Goal: Transaction & Acquisition: Book appointment/travel/reservation

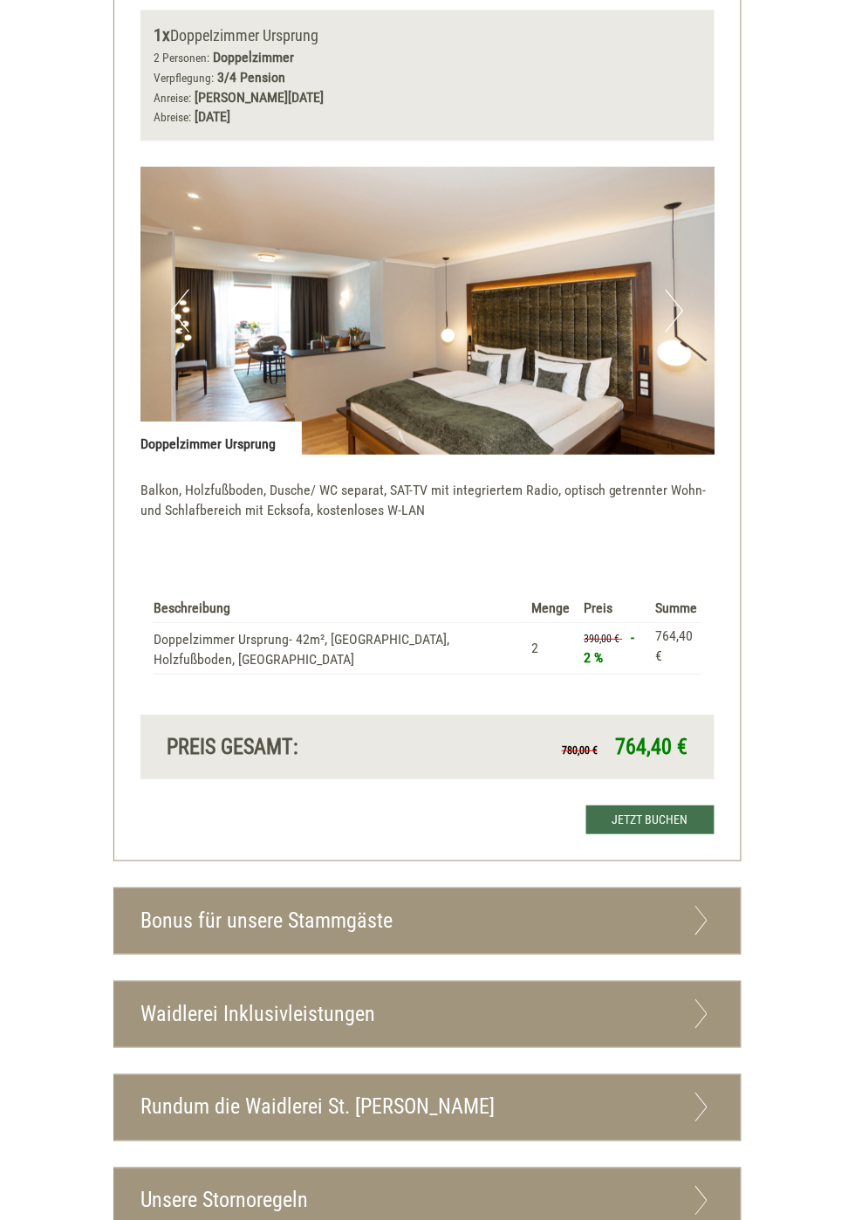
scroll to position [3205, 0]
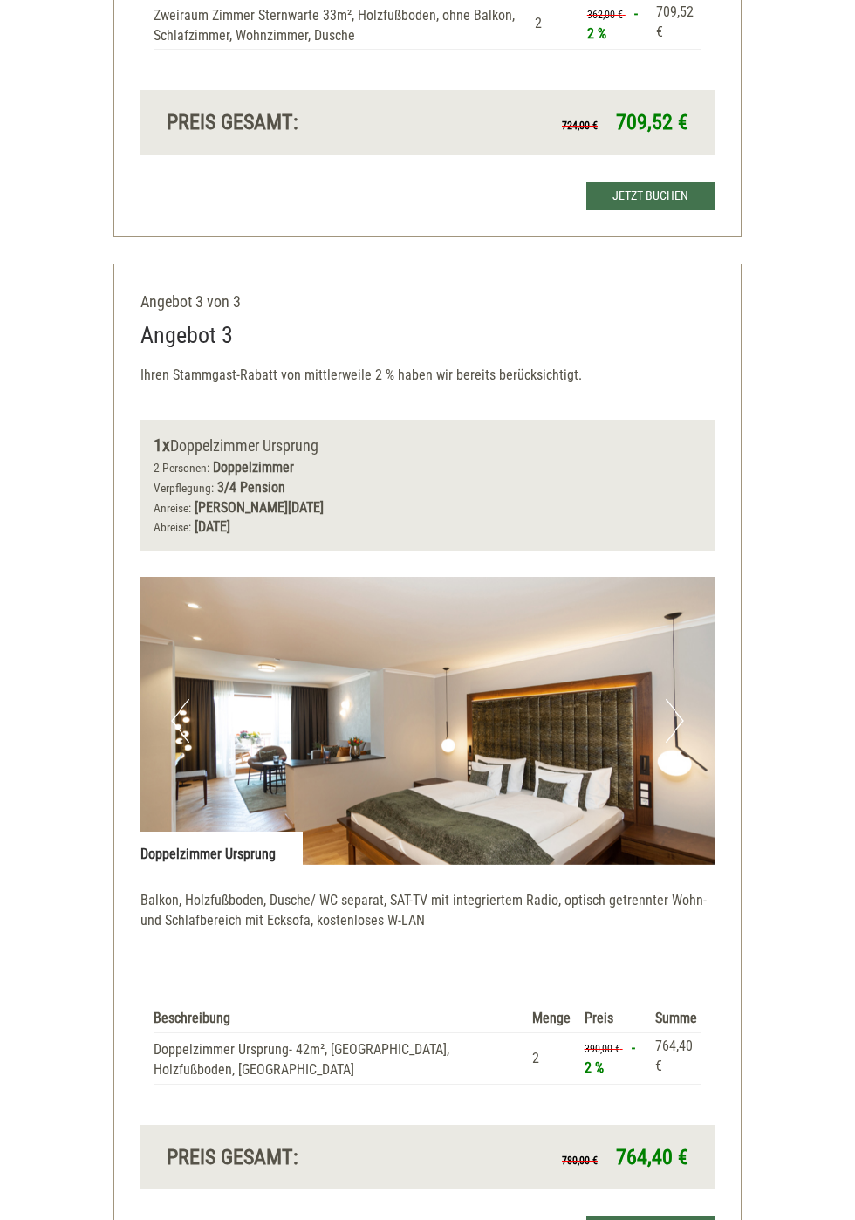
scroll to position [2795, 0]
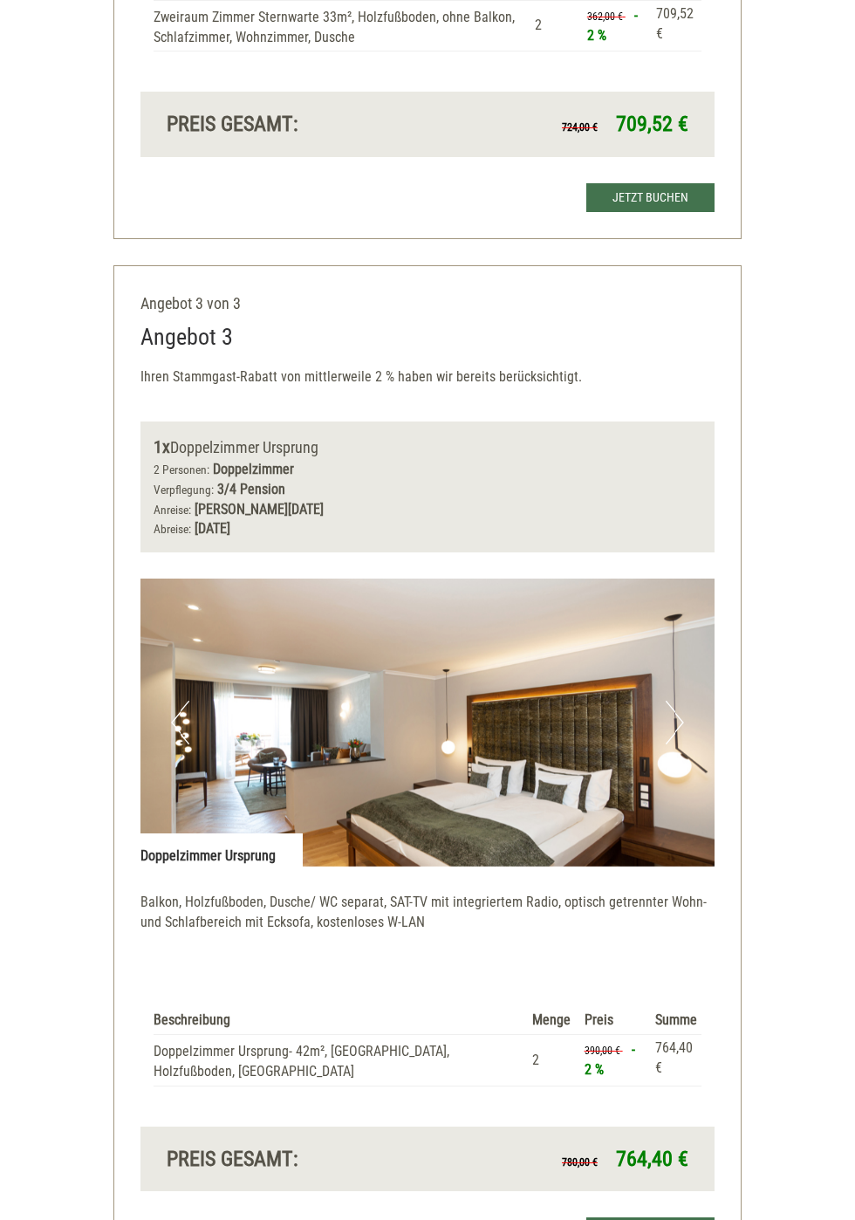
click at [577, 722] on img at bounding box center [427, 722] width 575 height 288
click at [554, 736] on img at bounding box center [427, 722] width 575 height 288
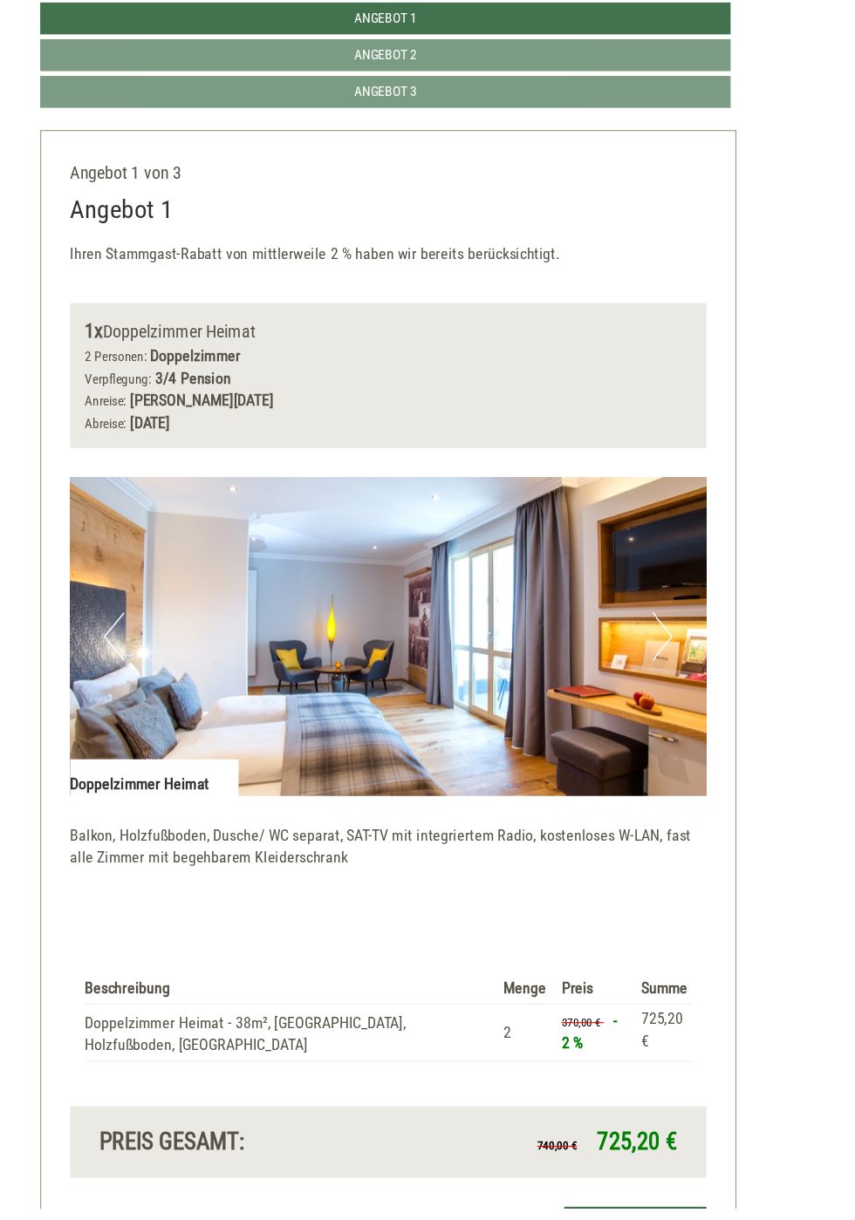
scroll to position [707, 0]
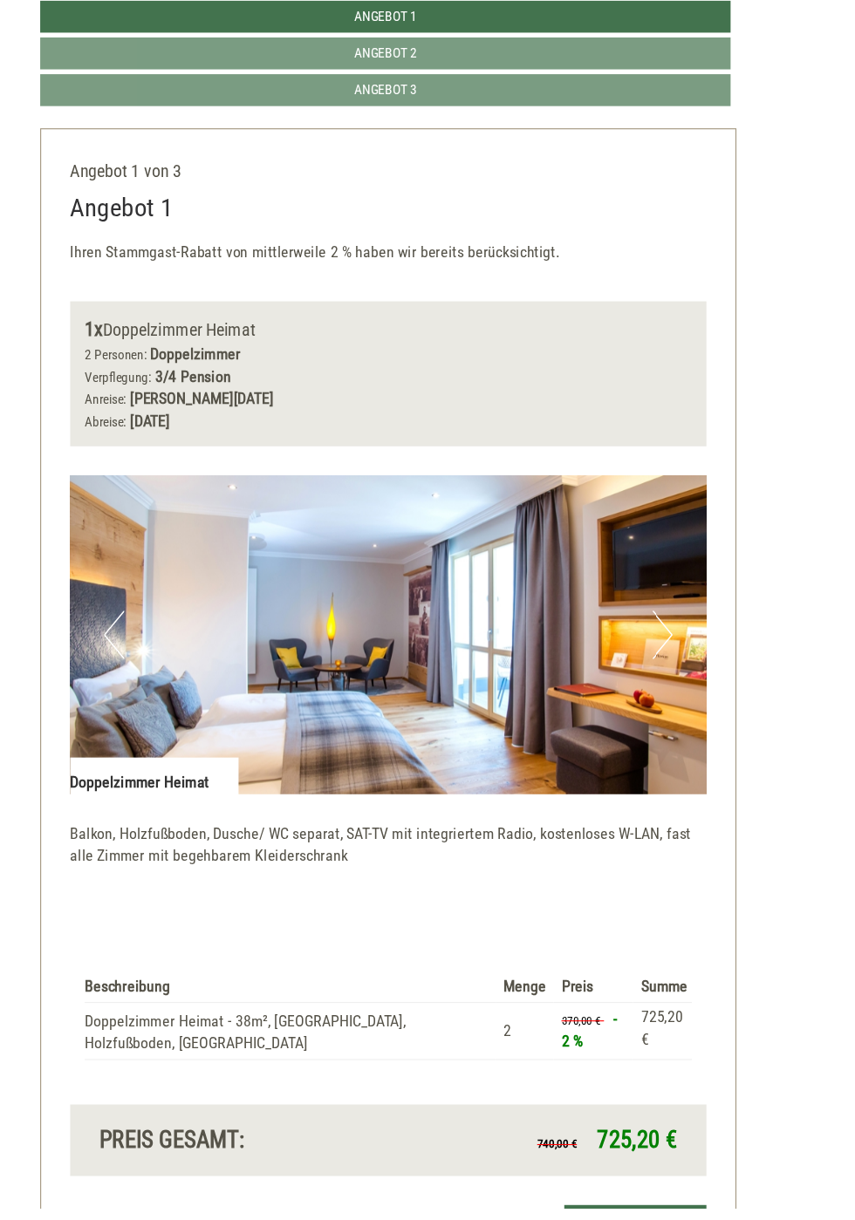
click at [702, 796] on img at bounding box center [427, 702] width 575 height 288
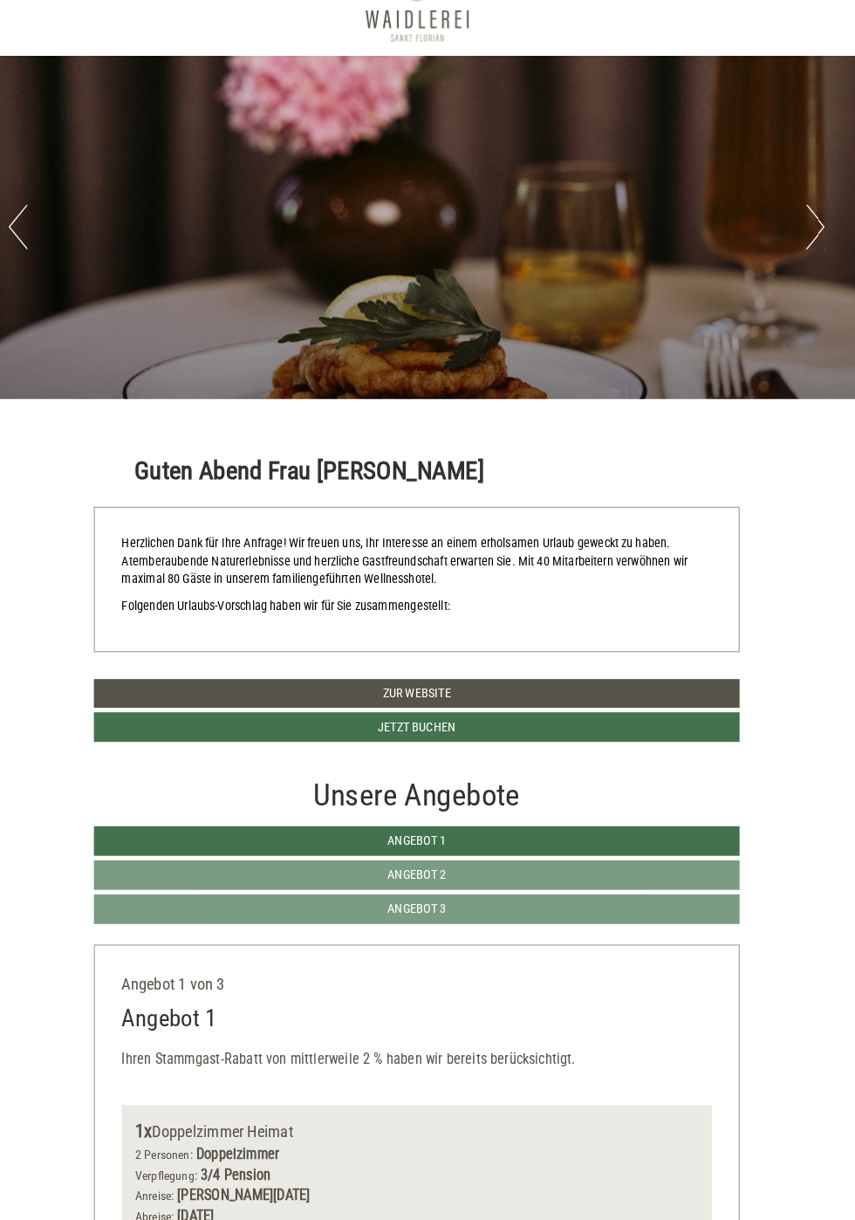
scroll to position [0, 0]
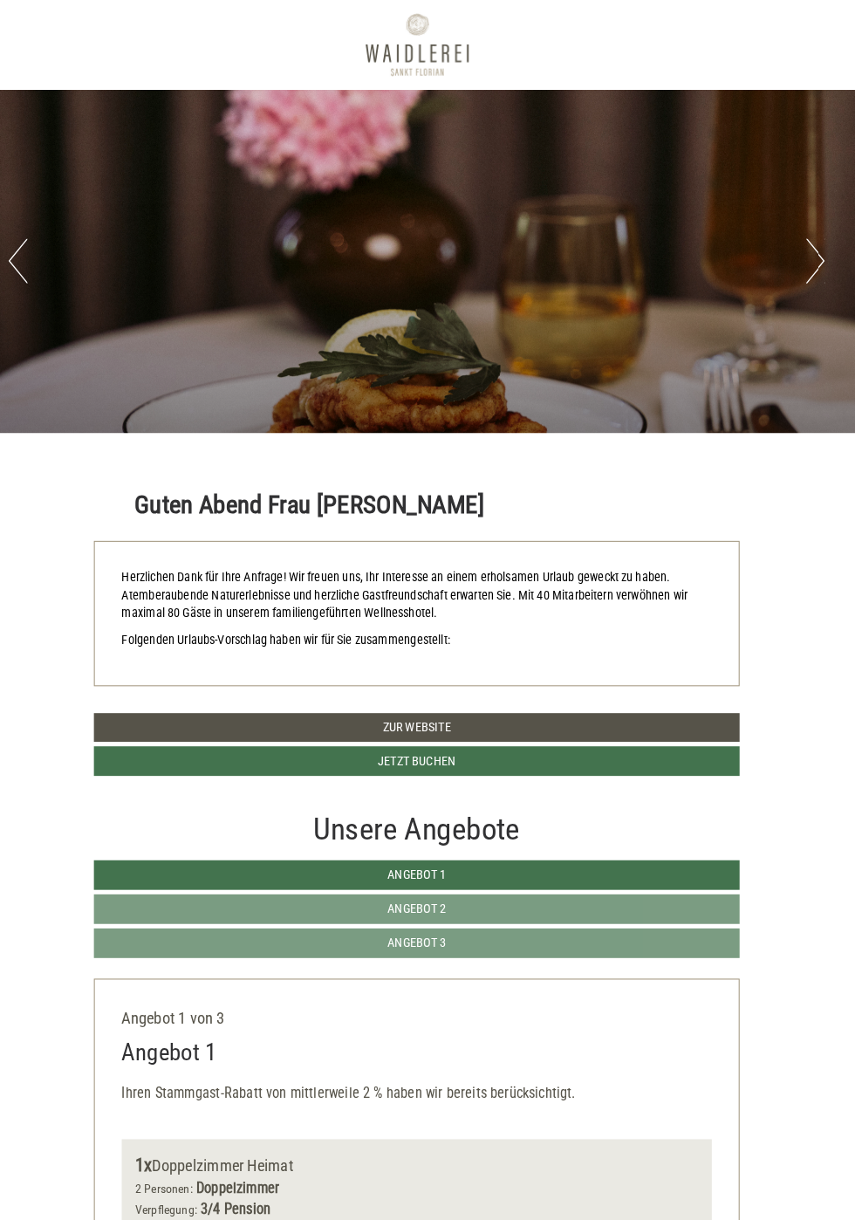
click at [814, 256] on button "Next" at bounding box center [815, 254] width 18 height 44
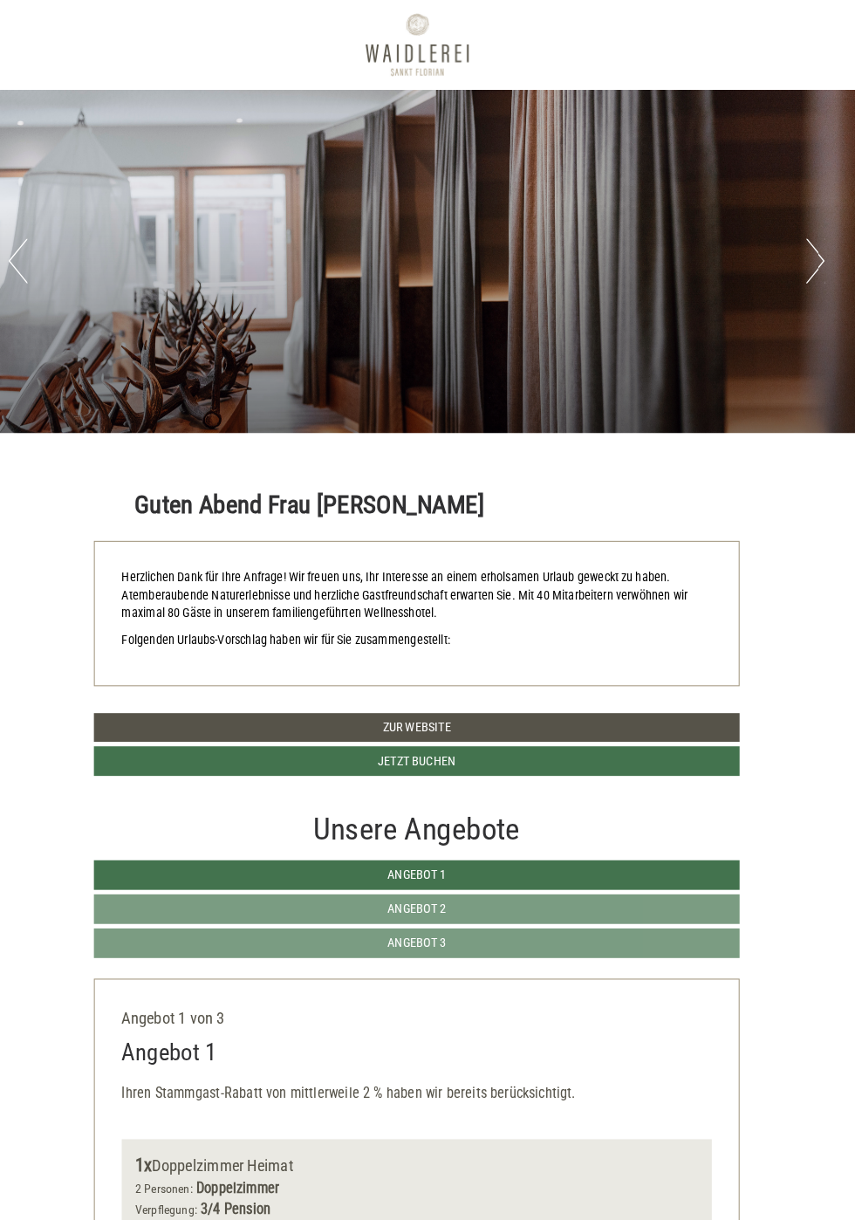
click at [807, 264] on button "Next" at bounding box center [815, 254] width 18 height 44
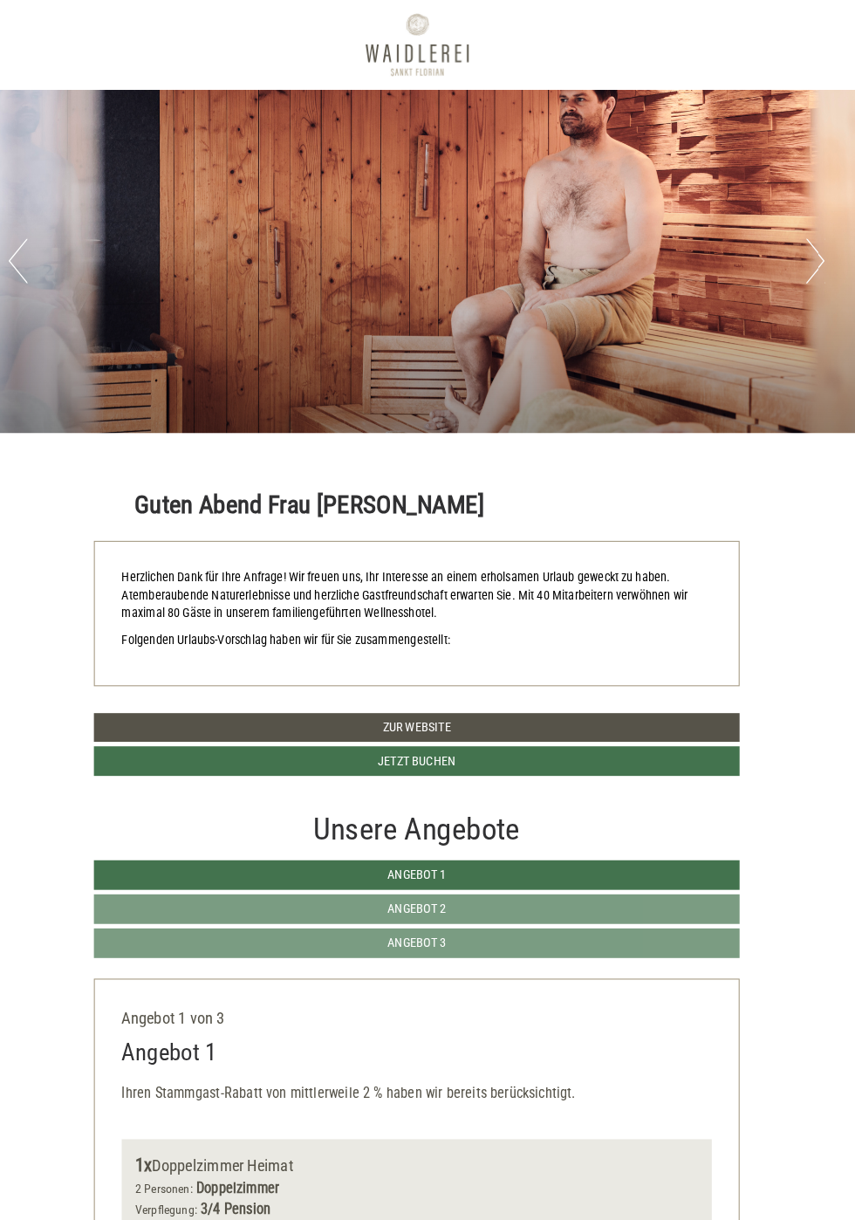
click at [810, 258] on button "Next" at bounding box center [815, 254] width 18 height 44
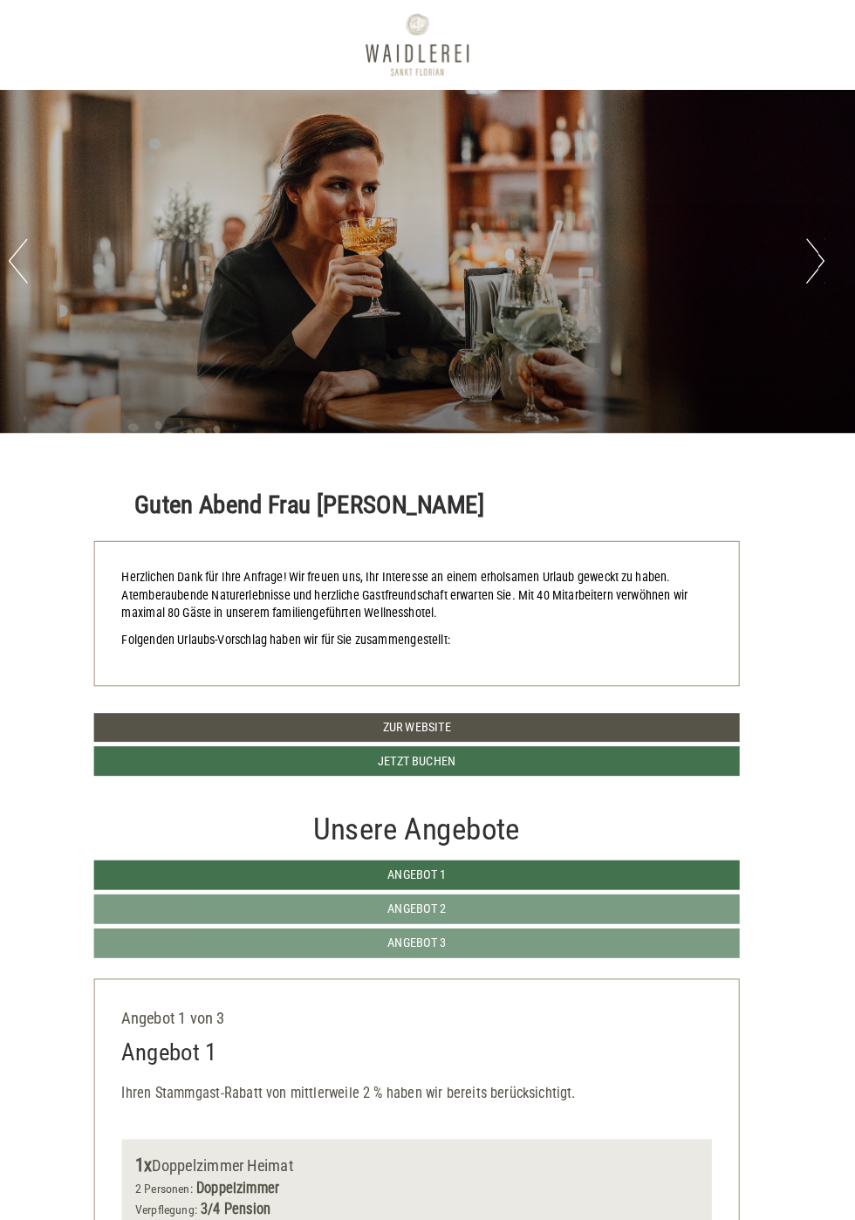
click at [815, 237] on button "Next" at bounding box center [815, 254] width 18 height 44
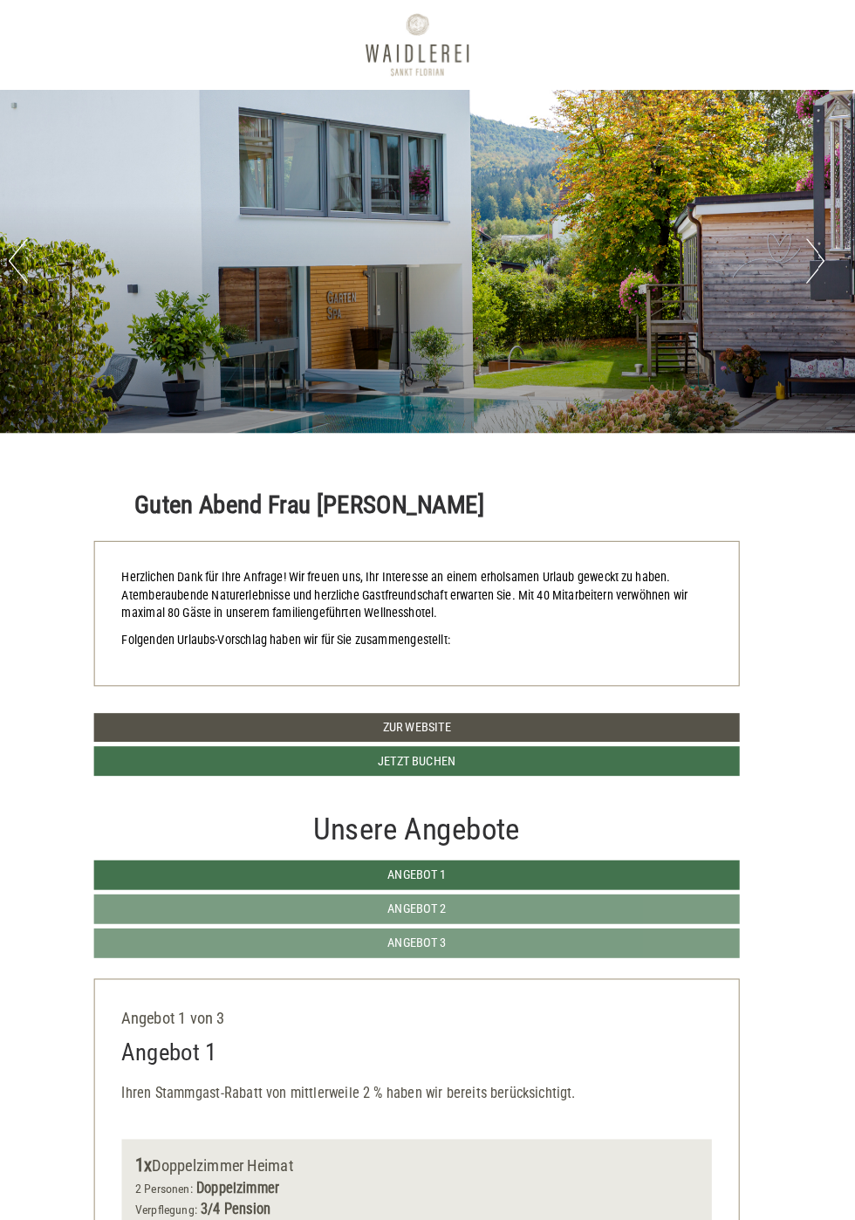
click at [818, 270] on button "Next" at bounding box center [815, 254] width 18 height 44
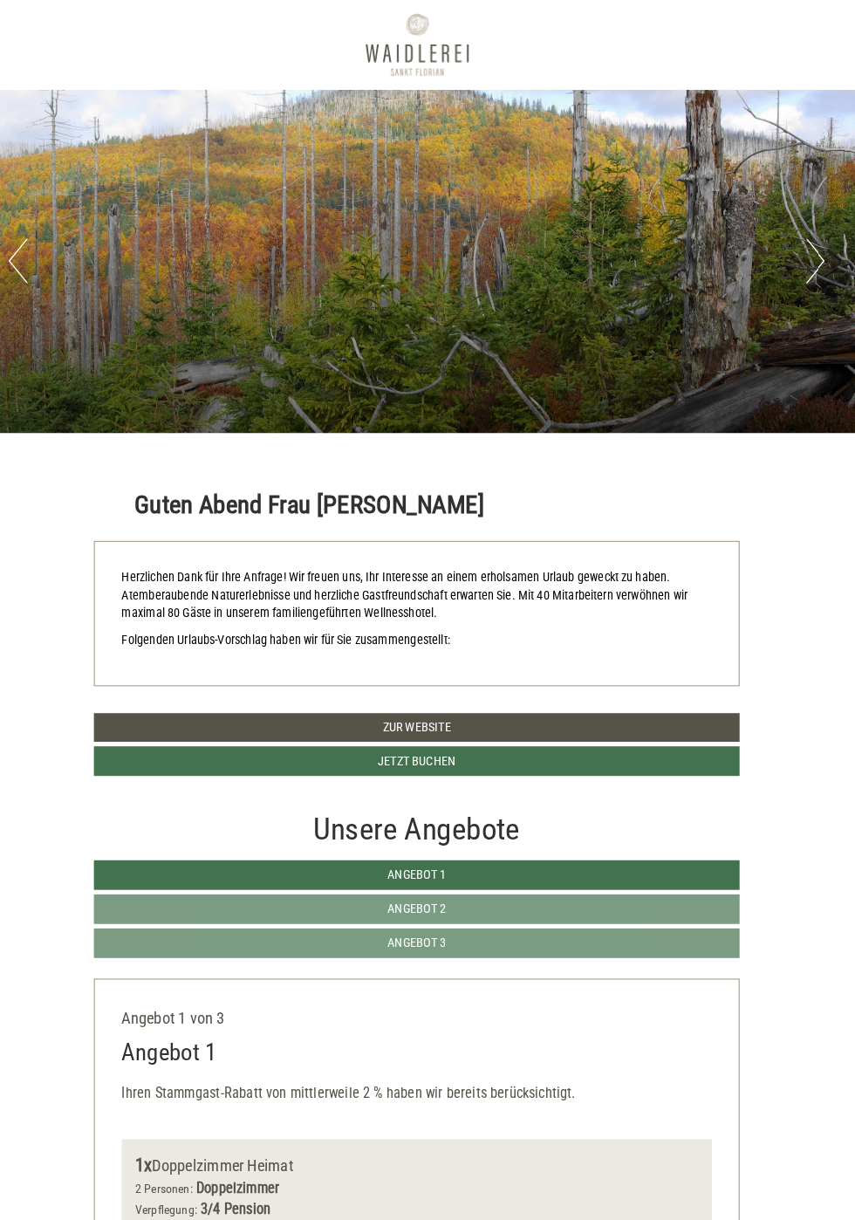
click at [822, 263] on button "Next" at bounding box center [815, 254] width 18 height 44
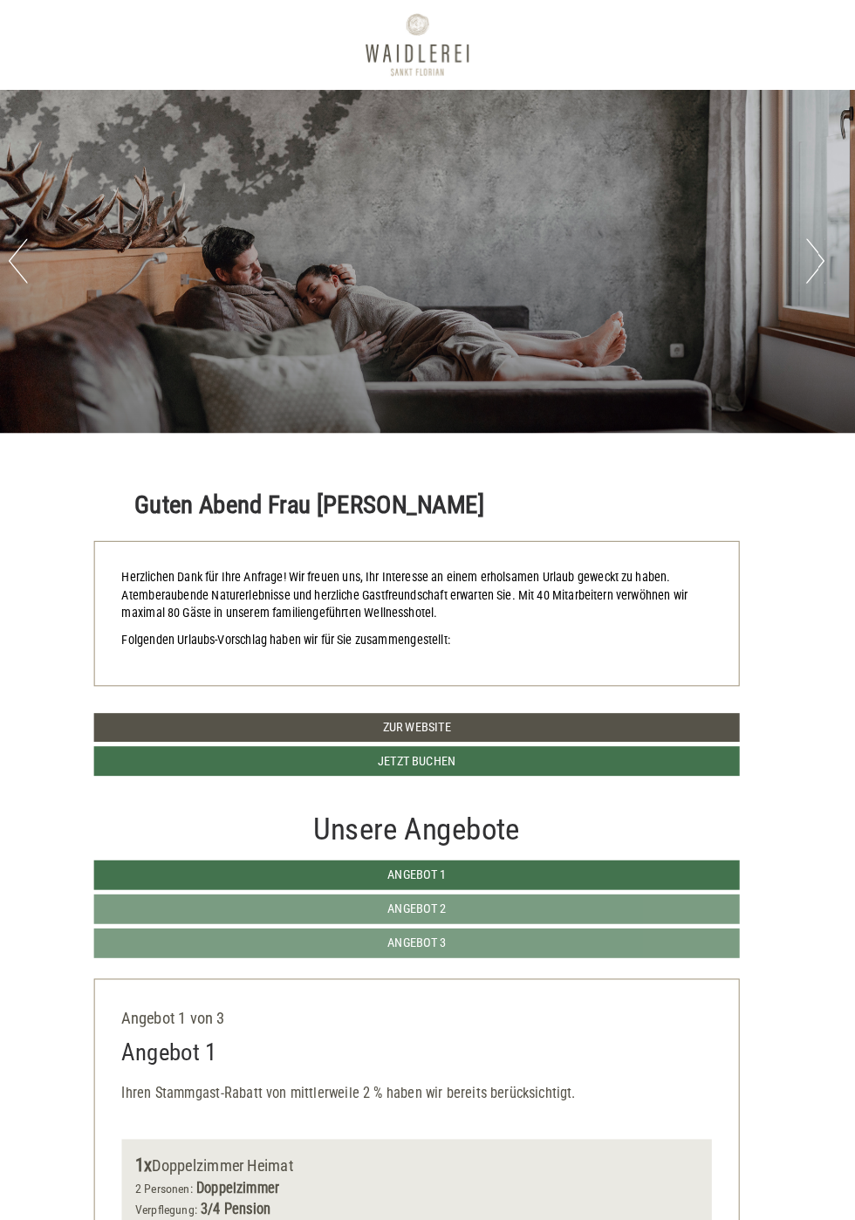
click at [823, 266] on button "Next" at bounding box center [815, 254] width 18 height 44
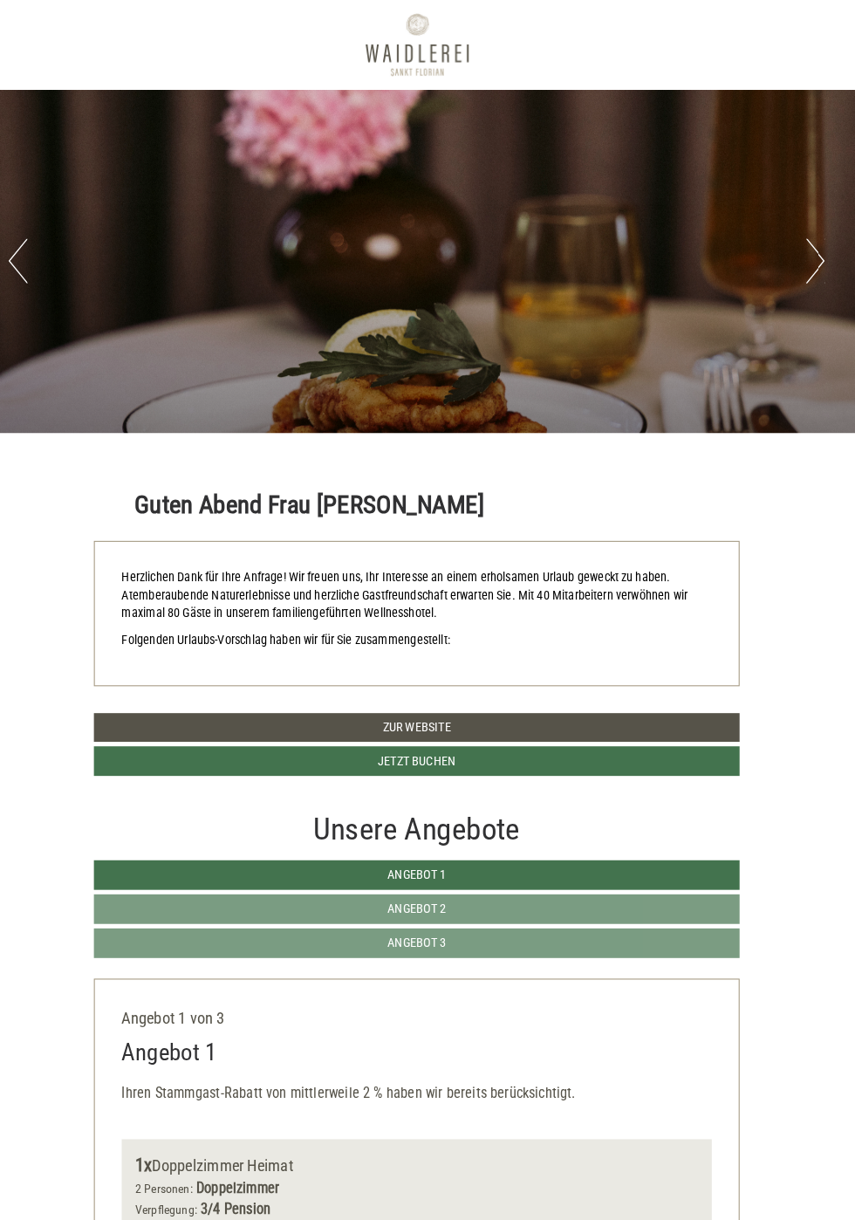
click at [822, 269] on button "Next" at bounding box center [815, 254] width 18 height 44
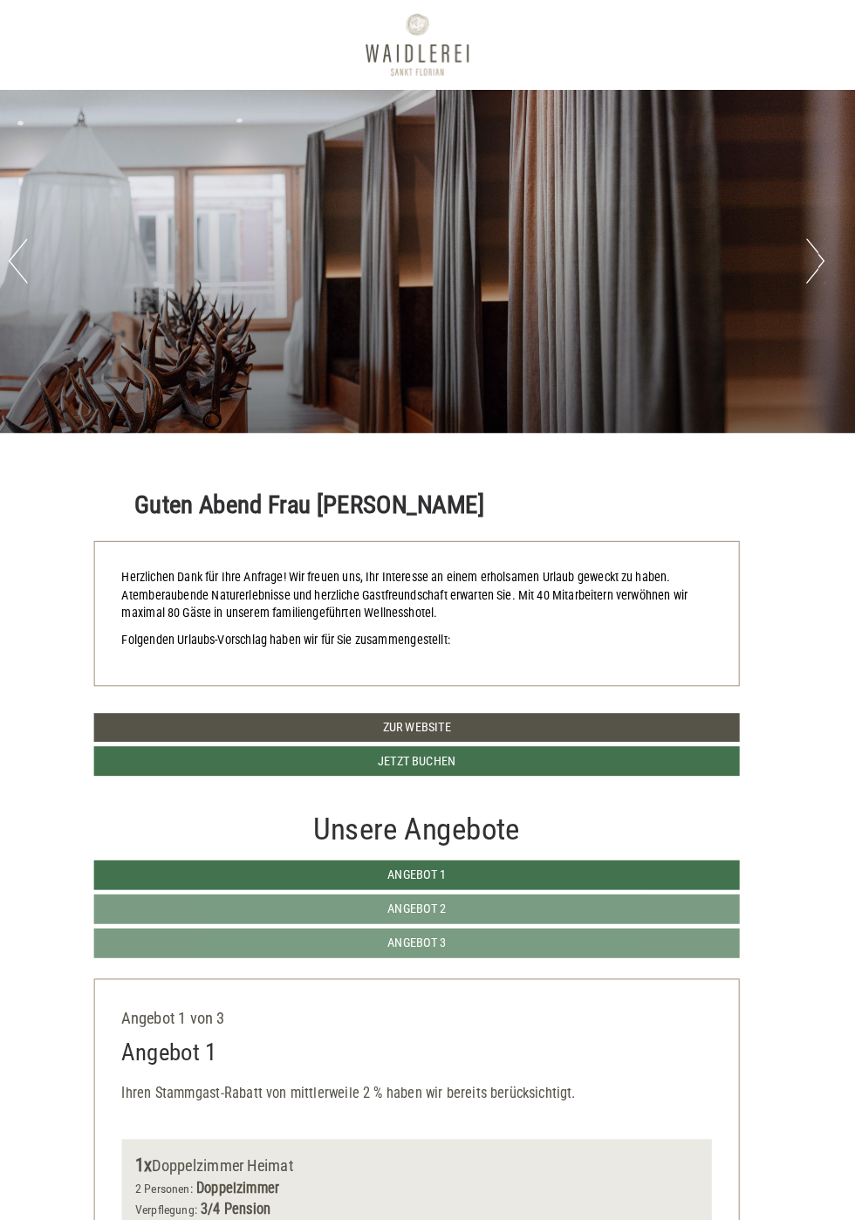
click at [818, 269] on button "Next" at bounding box center [815, 254] width 18 height 44
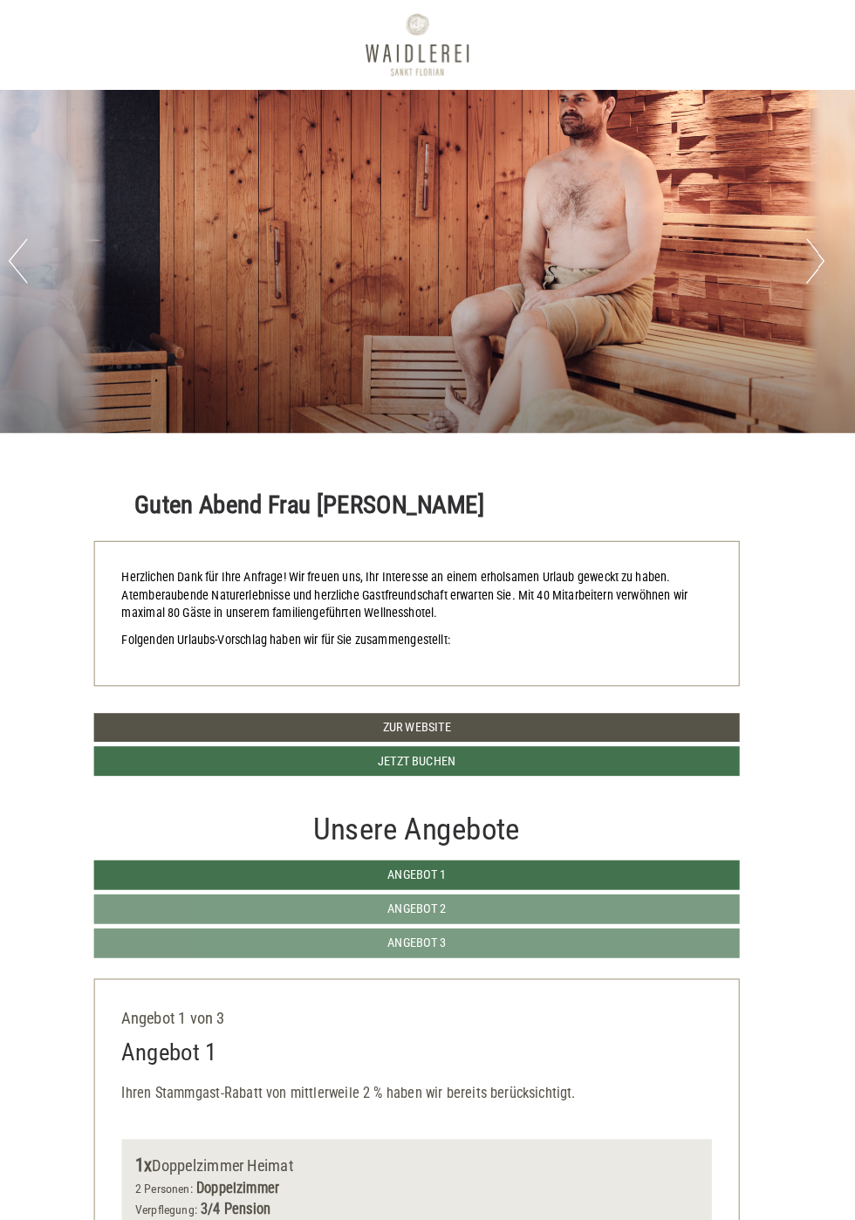
click at [815, 272] on button "Next" at bounding box center [815, 254] width 18 height 44
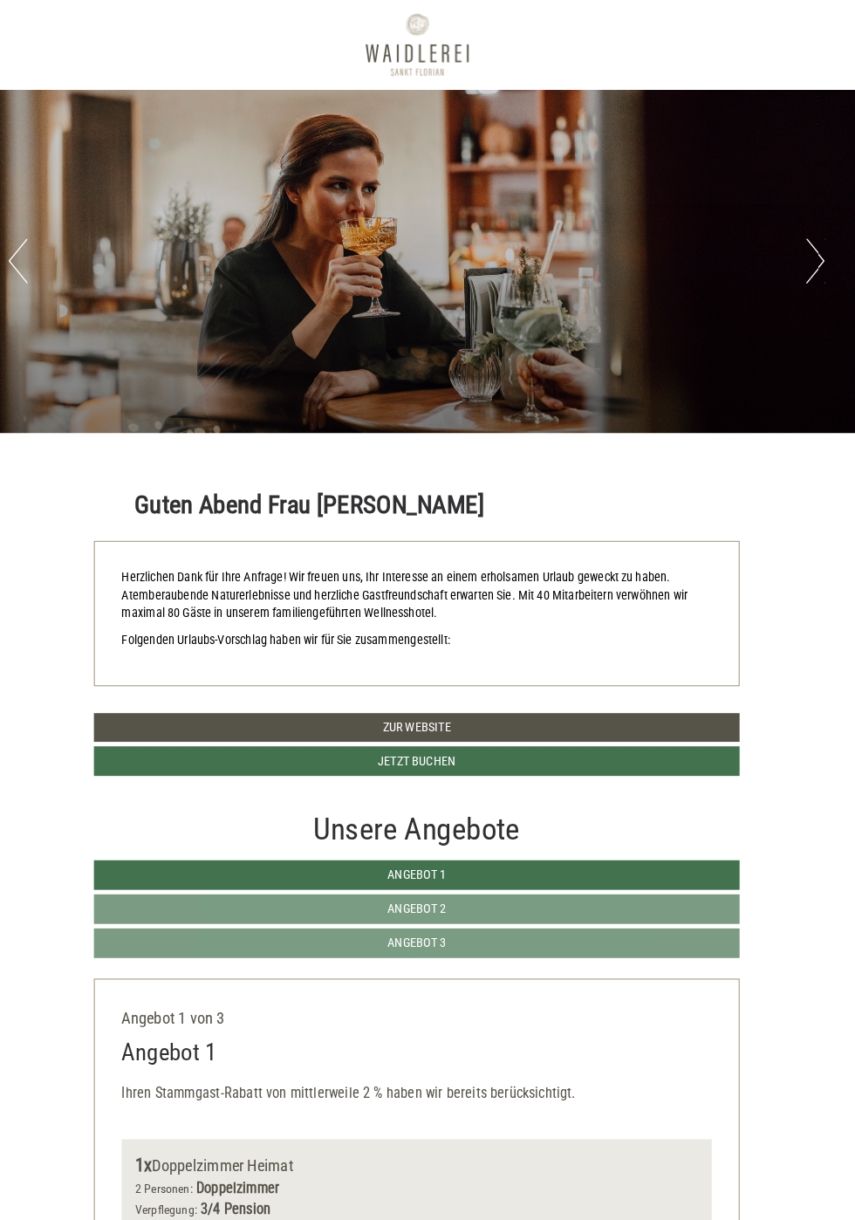
click at [809, 269] on button "Next" at bounding box center [815, 254] width 18 height 44
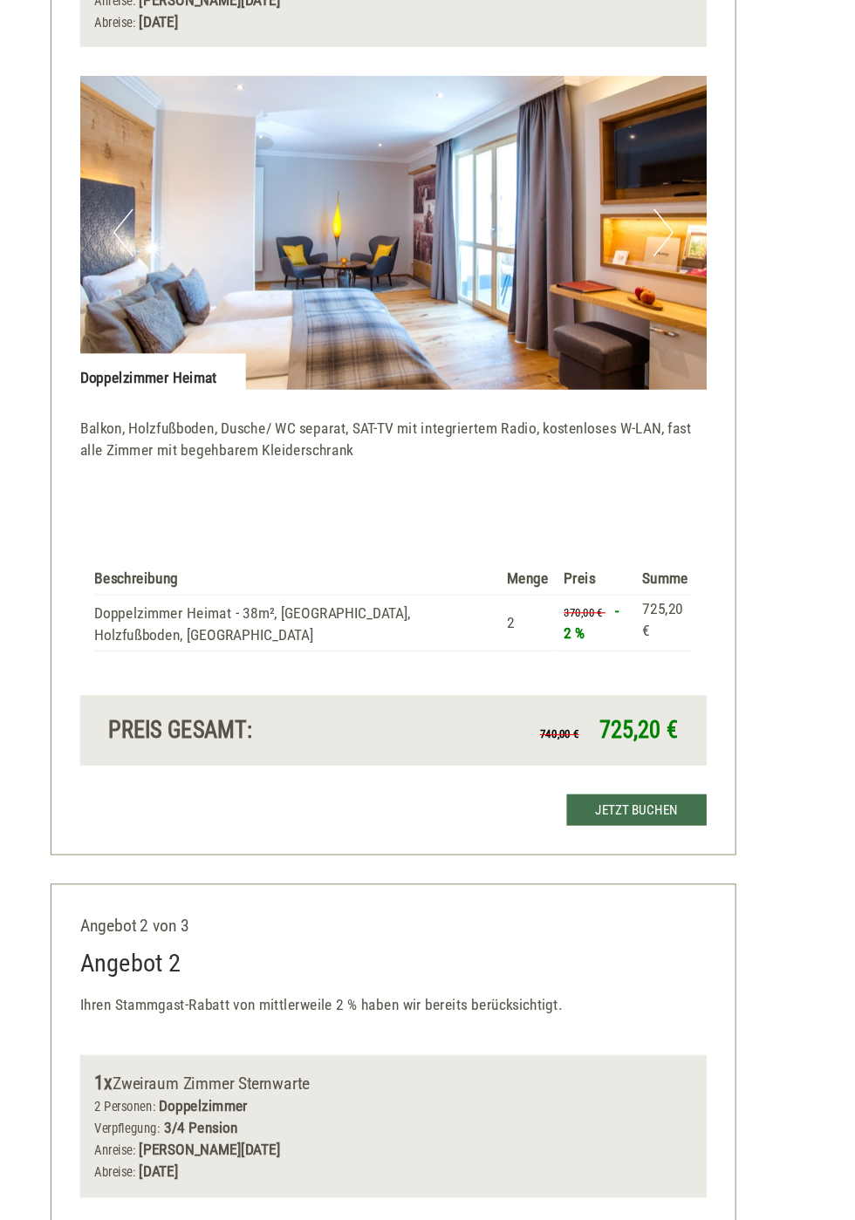
scroll to position [1153, 0]
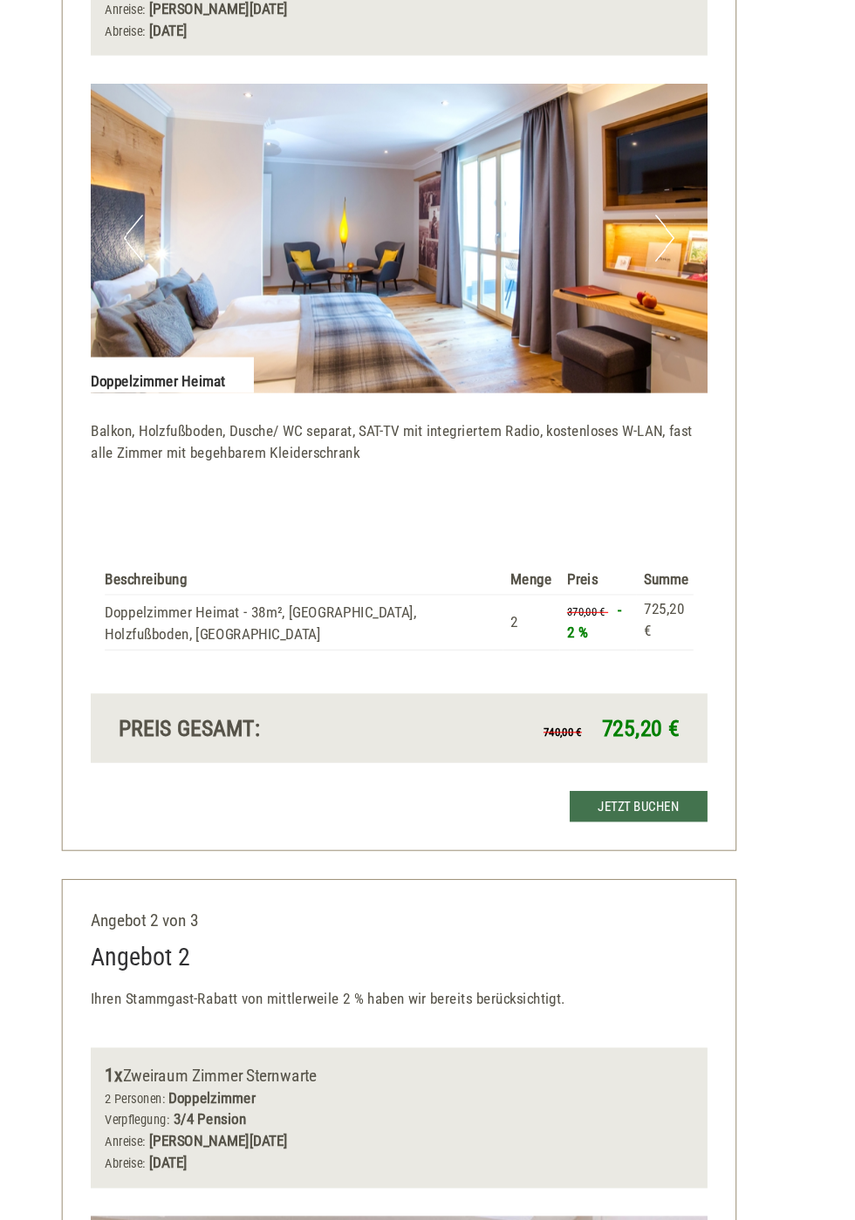
click at [113, 56] on div "Angebot 1 von 3 Angebot 1 Ihren Stammgast-Rabatt von mittlerweile 2 % haben wir…" at bounding box center [427, 312] width 628 height 1028
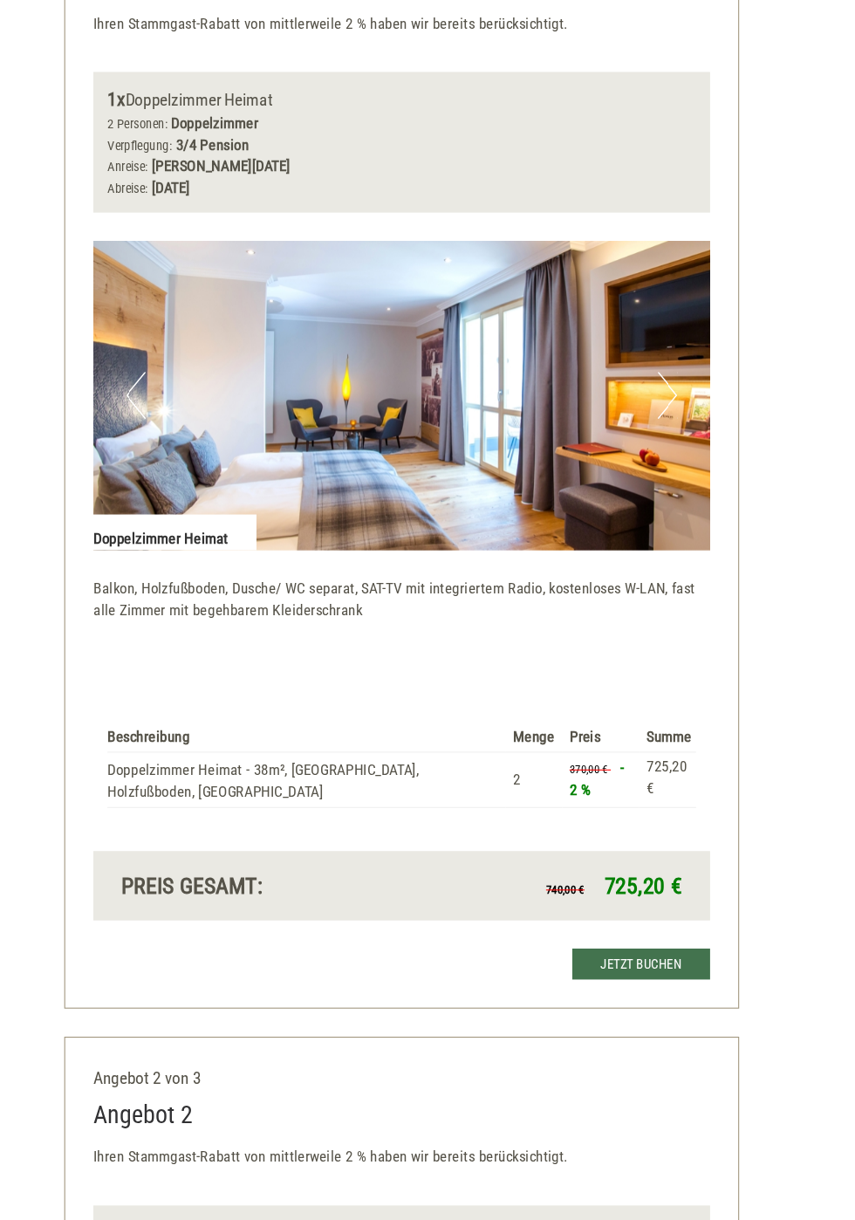
scroll to position [1040, 0]
click at [261, 340] on img at bounding box center [427, 369] width 575 height 288
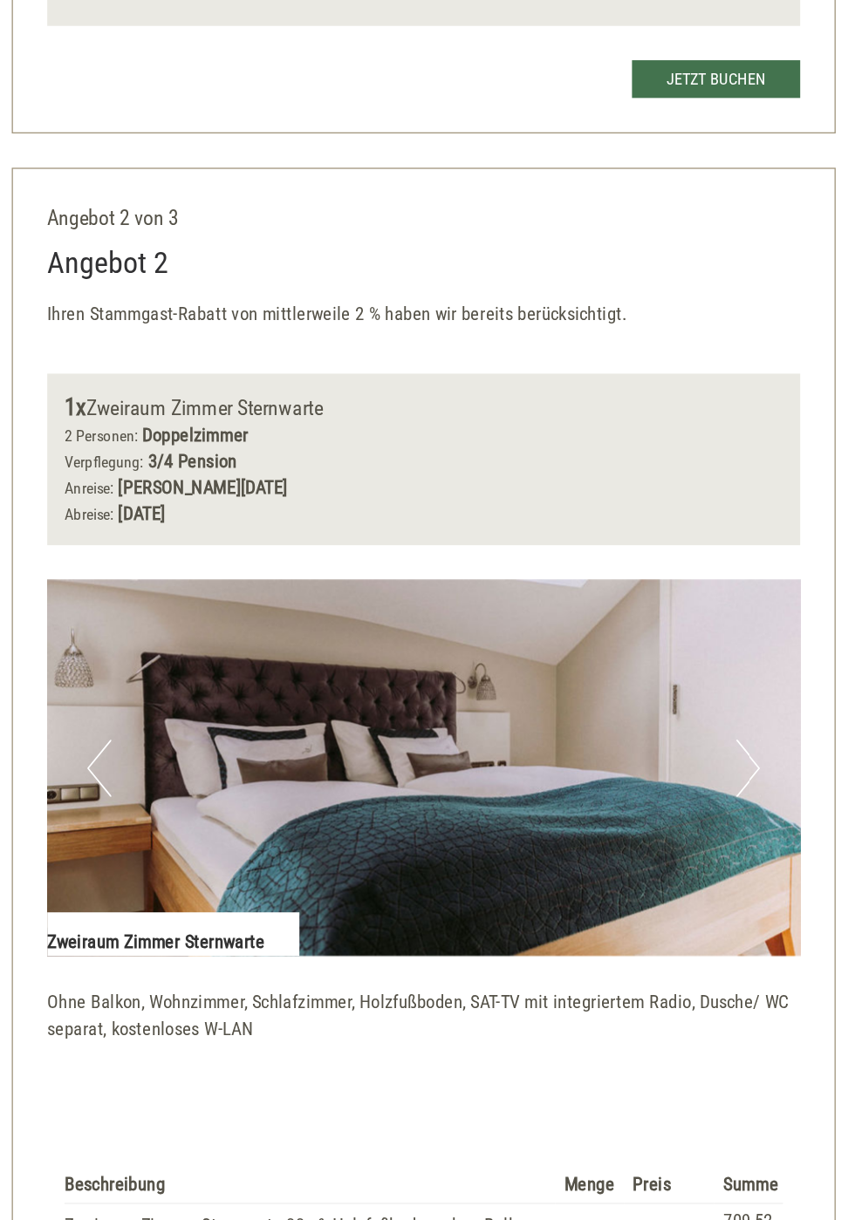
scroll to position [1629, 0]
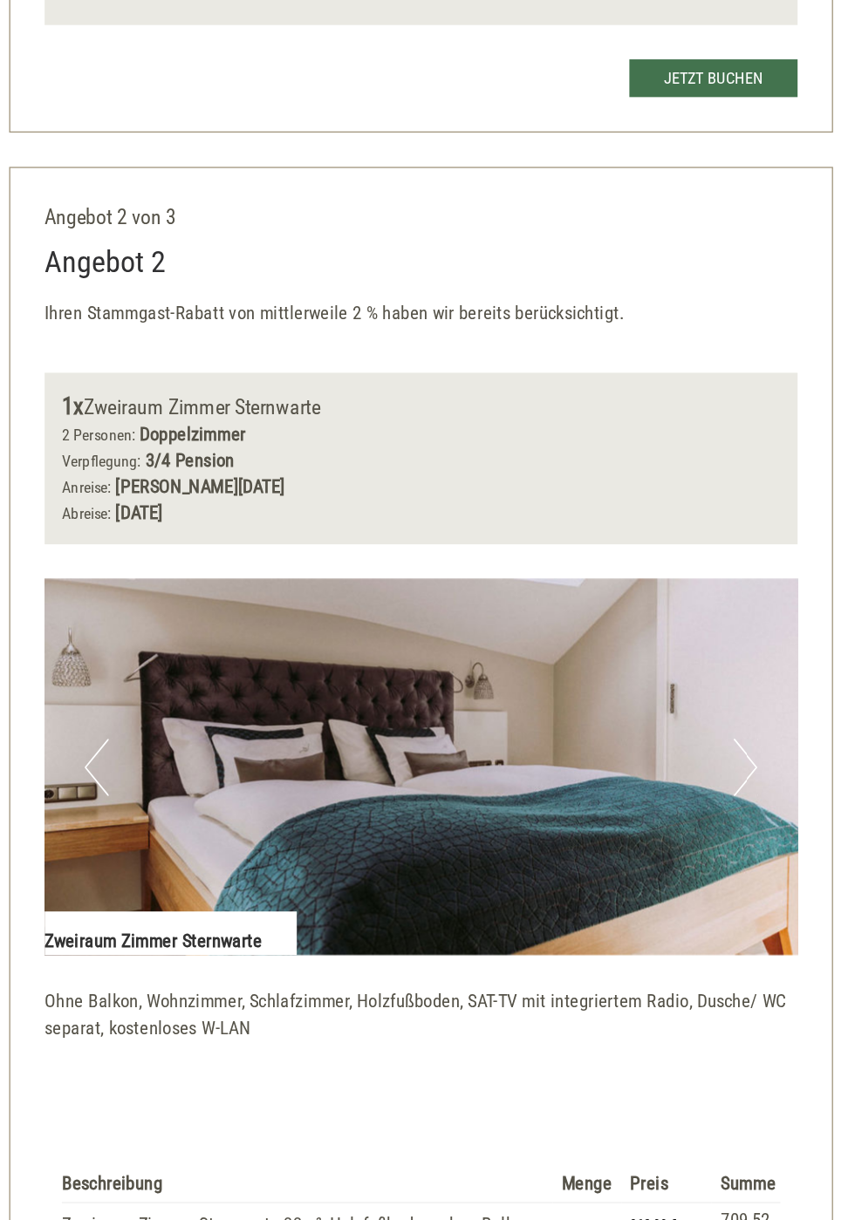
click at [177, 849] on img at bounding box center [427, 835] width 575 height 288
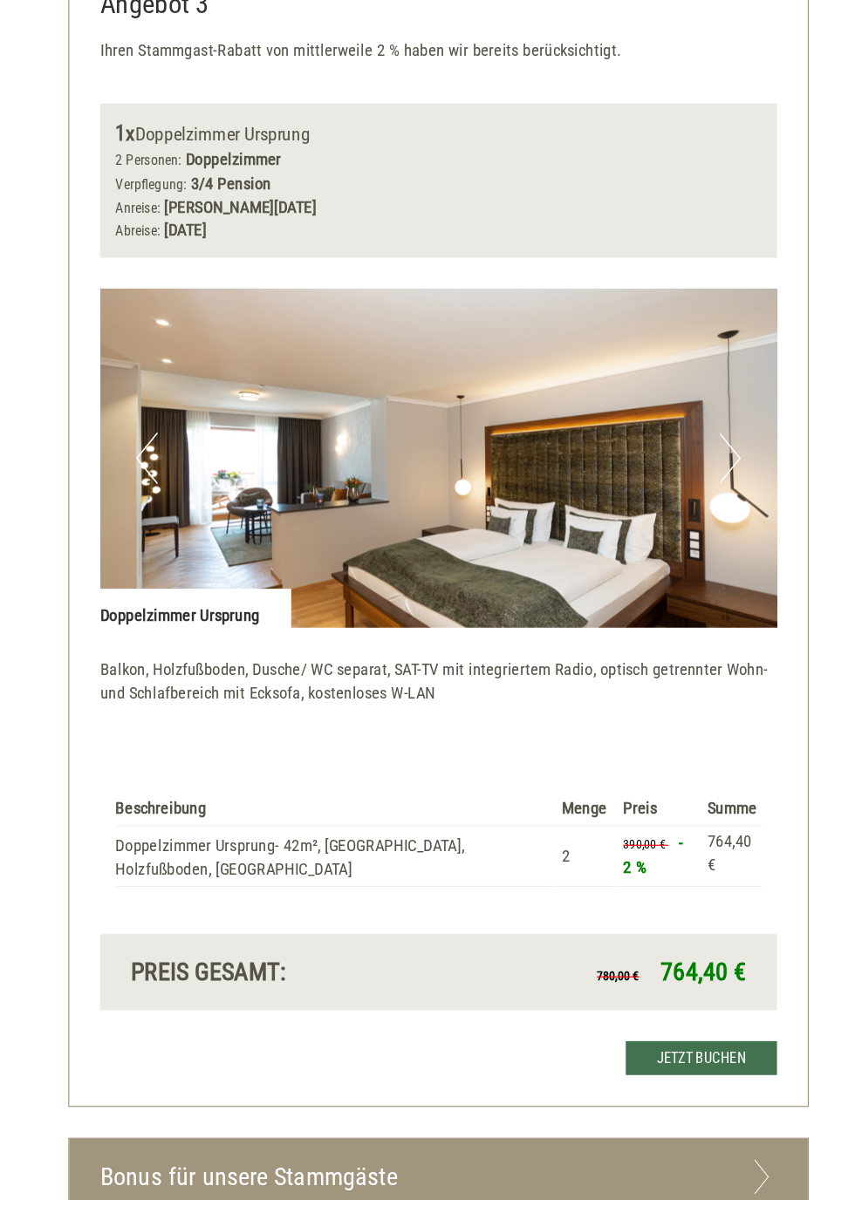
scroll to position [2926, 0]
click at [710, 1186] on icon at bounding box center [701, 1201] width 25 height 30
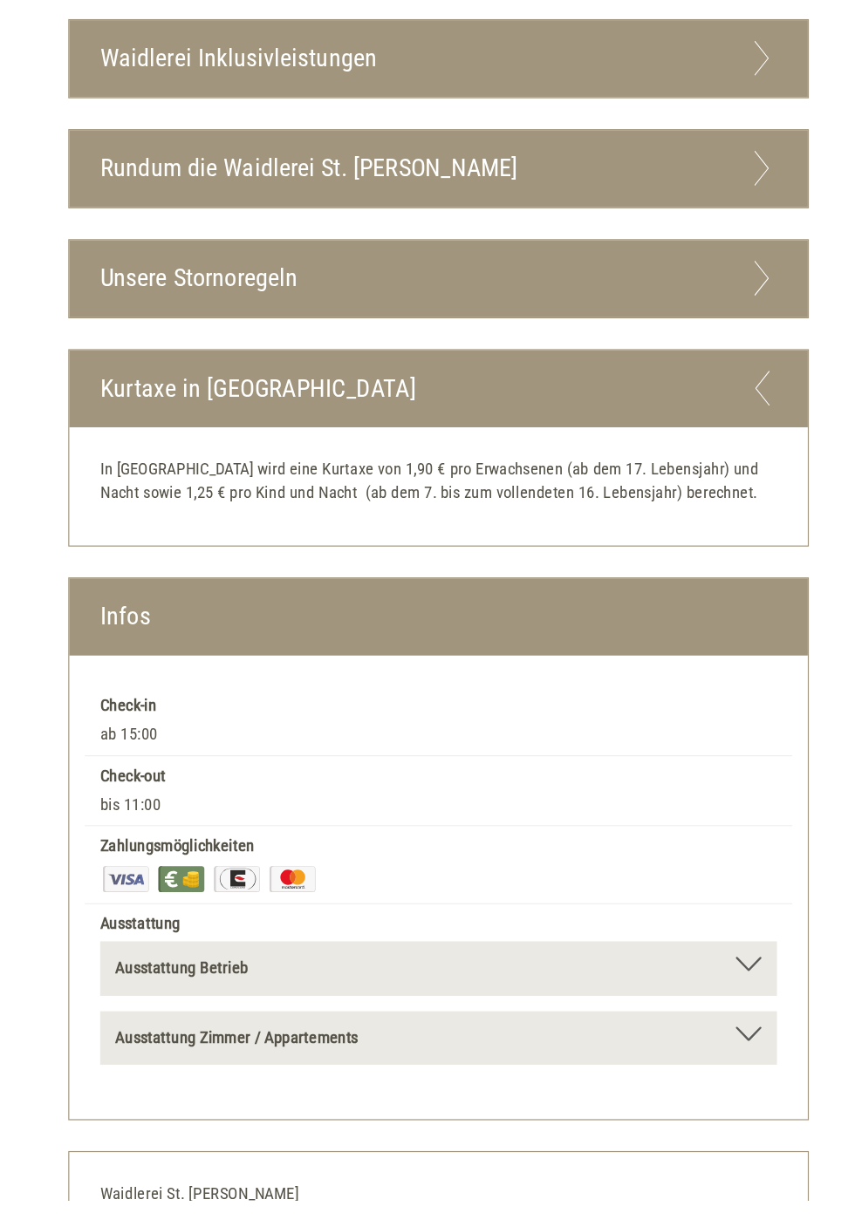
scroll to position [4502, 0]
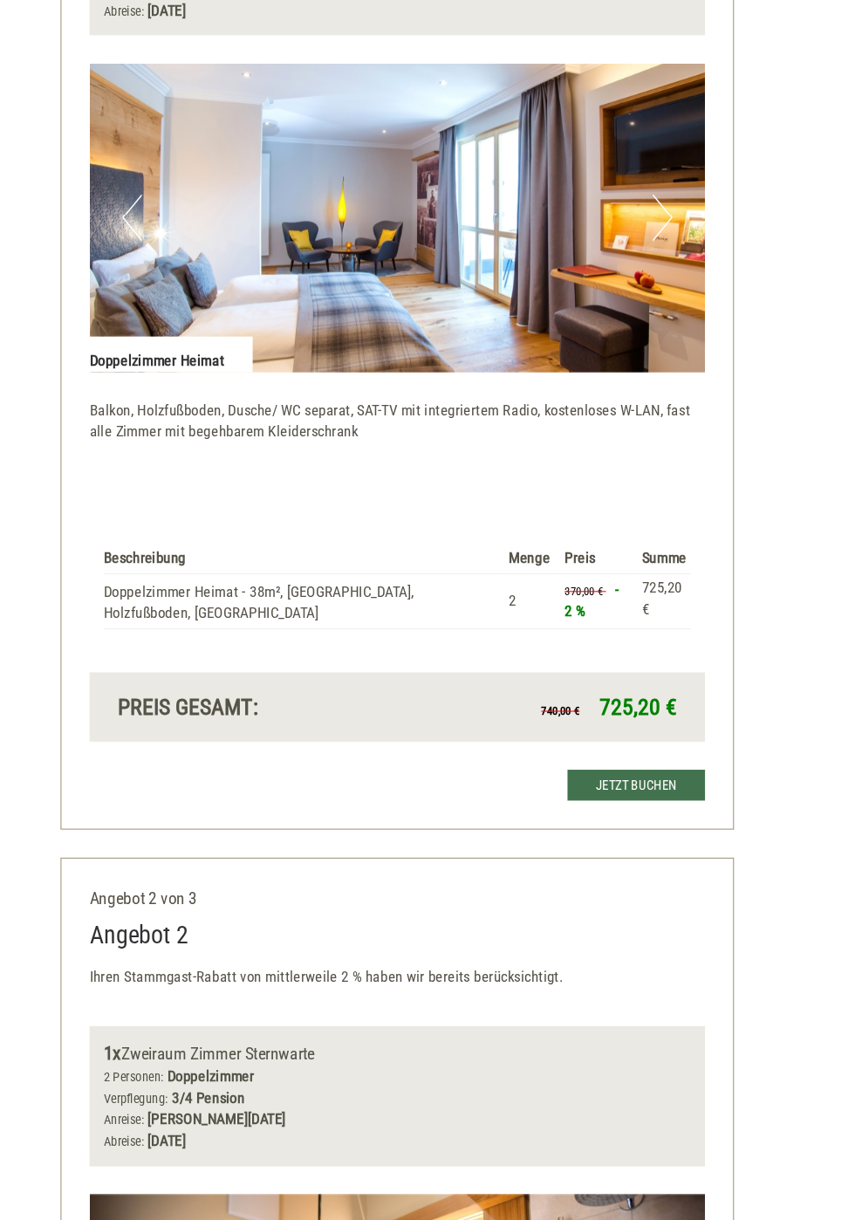
scroll to position [1205, 0]
click at [653, 719] on link "Jetzt buchen" at bounding box center [650, 733] width 128 height 29
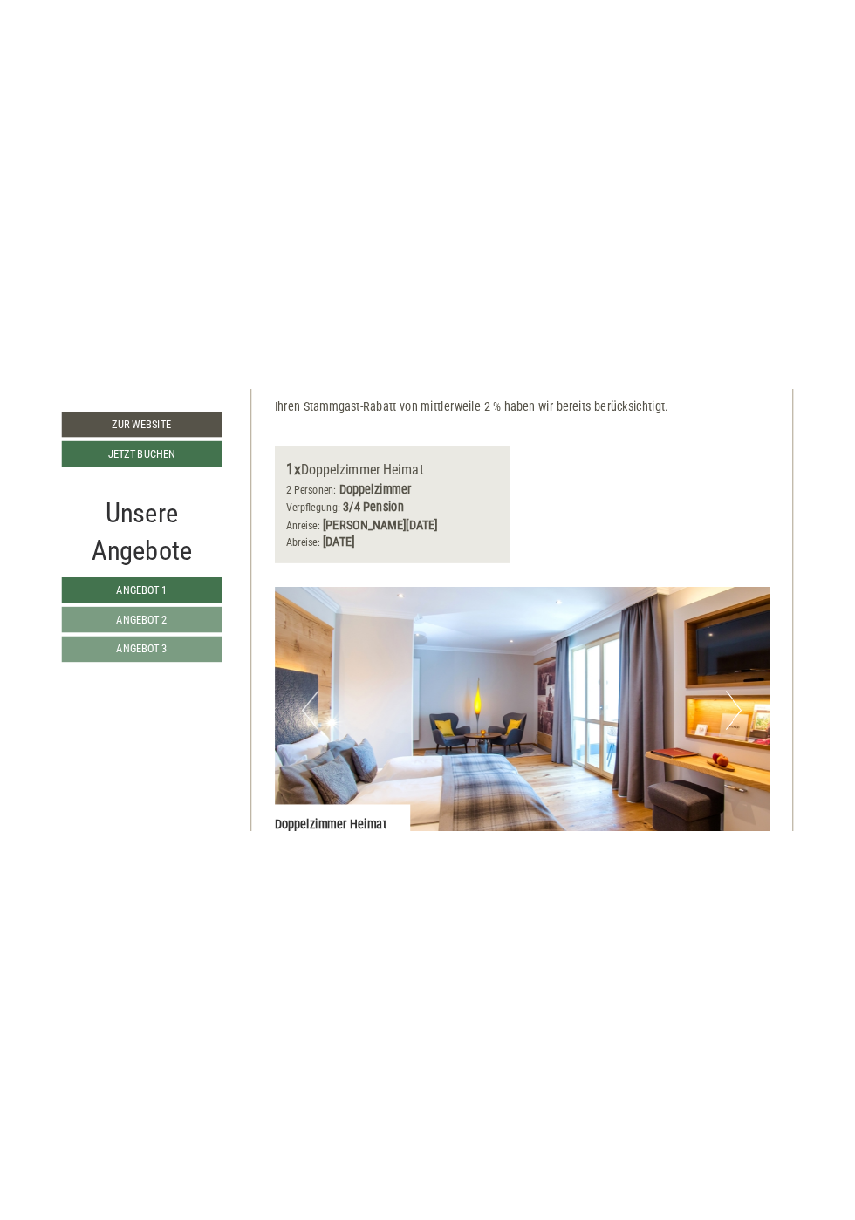
scroll to position [1063, 0]
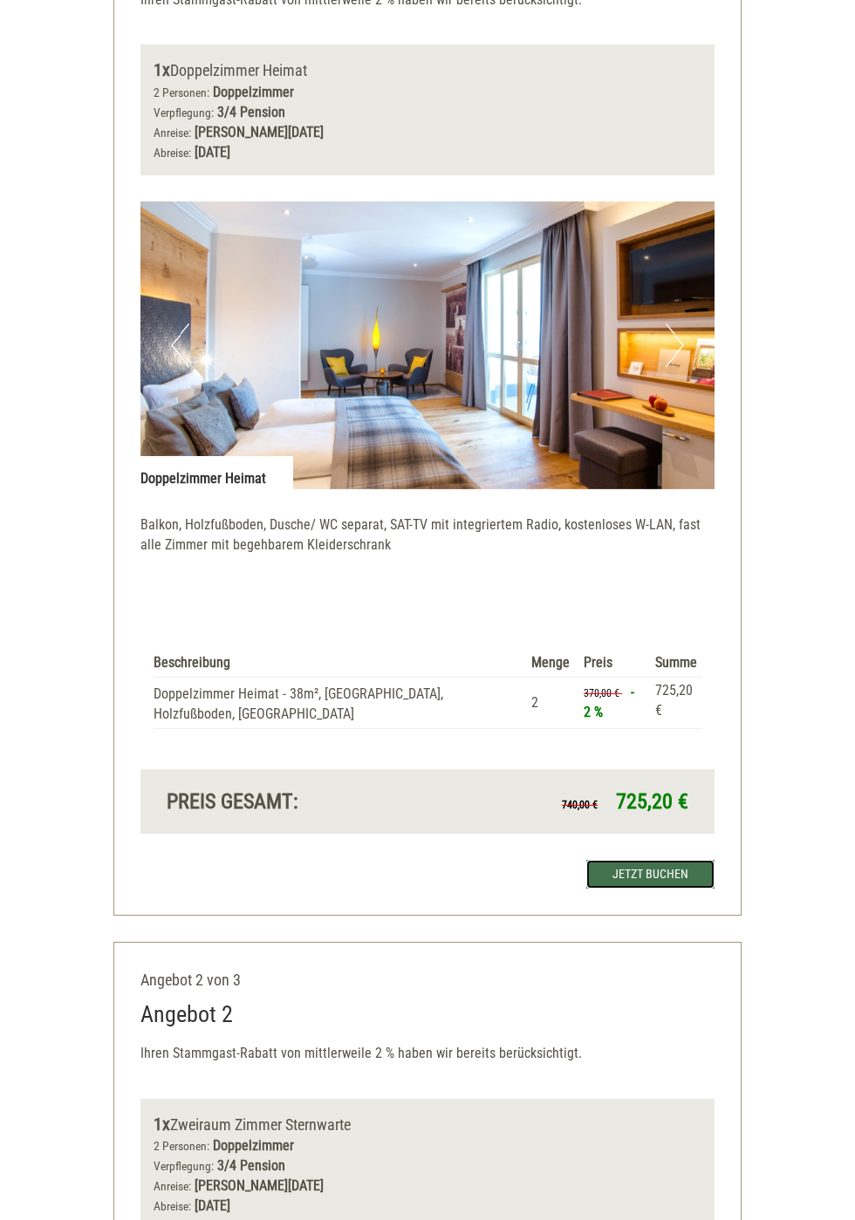
click at [658, 860] on link "Jetzt buchen" at bounding box center [650, 874] width 128 height 29
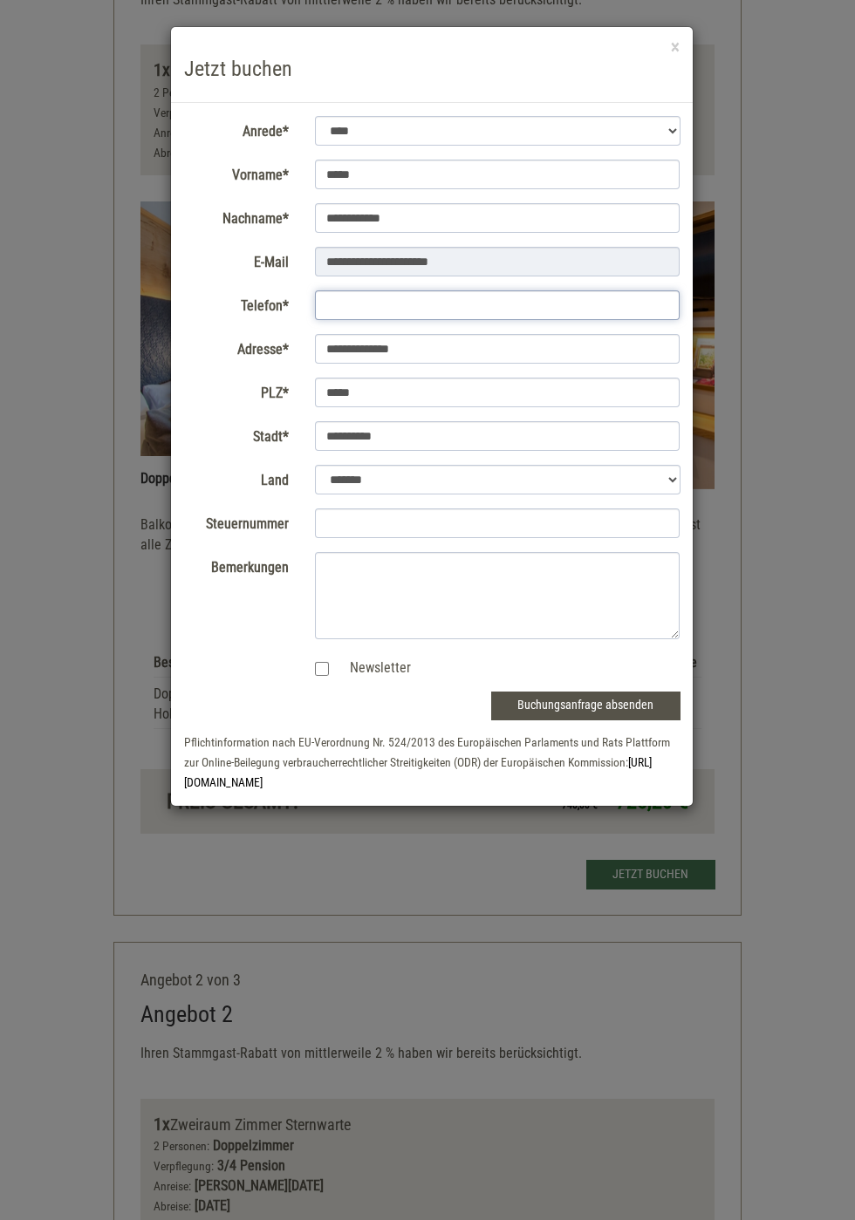
click at [372, 305] on input "Telefon*" at bounding box center [498, 305] width 366 height 30
type input "*"
type input "*********"
click at [347, 483] on select "**********" at bounding box center [498, 480] width 366 height 30
select select "*"
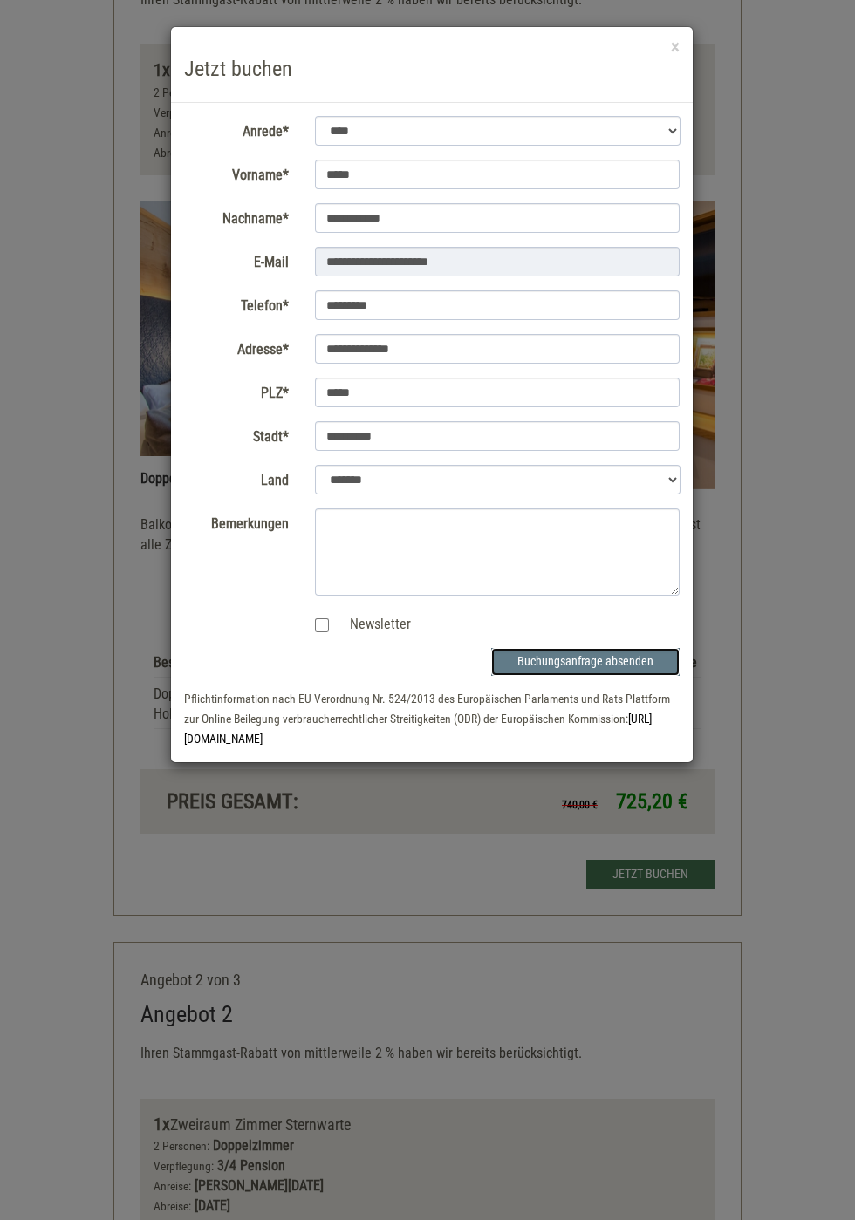
click at [614, 665] on button "Buchungsanfrage absenden" at bounding box center [585, 662] width 188 height 28
